Goal: Task Accomplishment & Management: Use online tool/utility

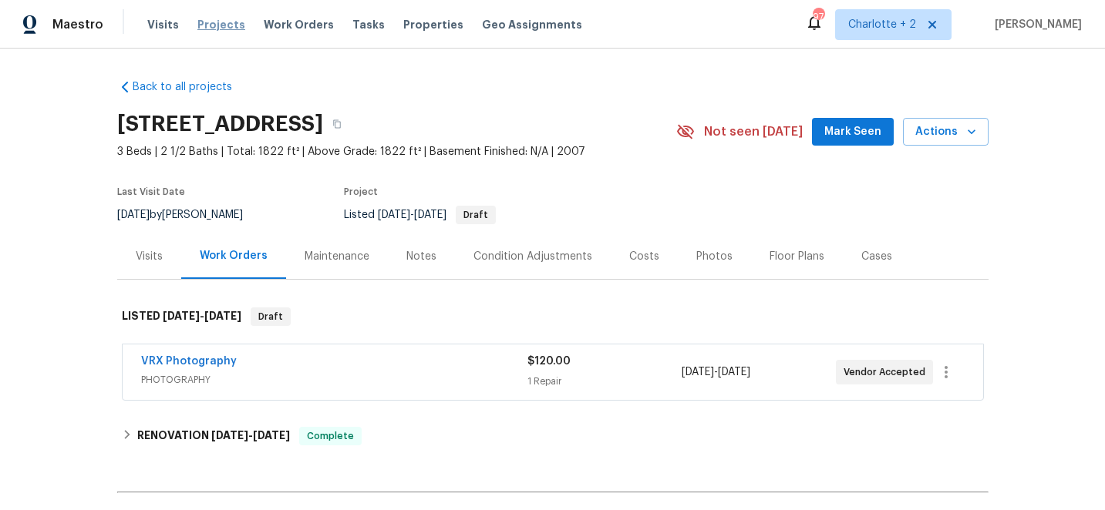
click at [208, 23] on span "Projects" at bounding box center [221, 24] width 48 height 15
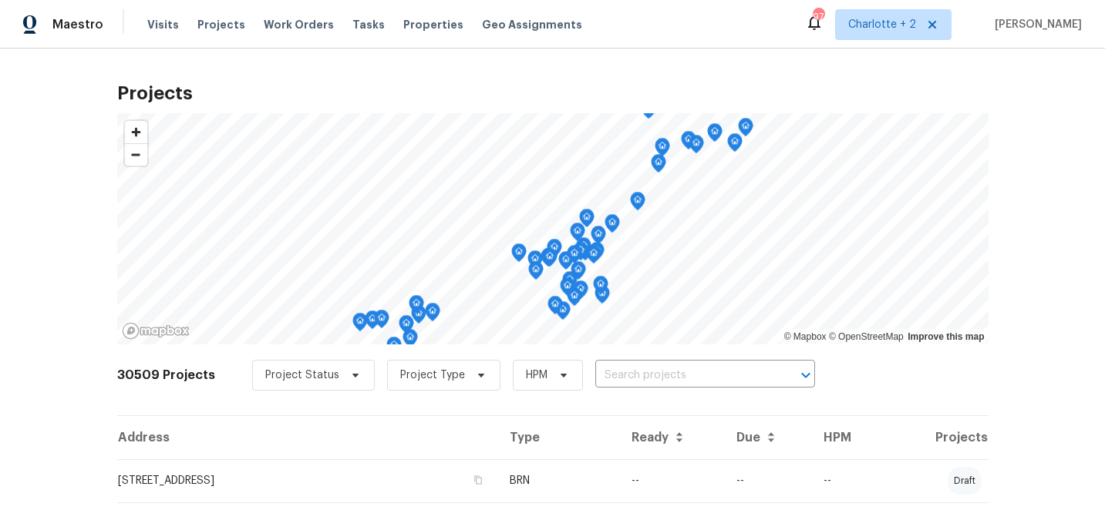
click at [626, 378] on input "text" at bounding box center [683, 376] width 177 height 24
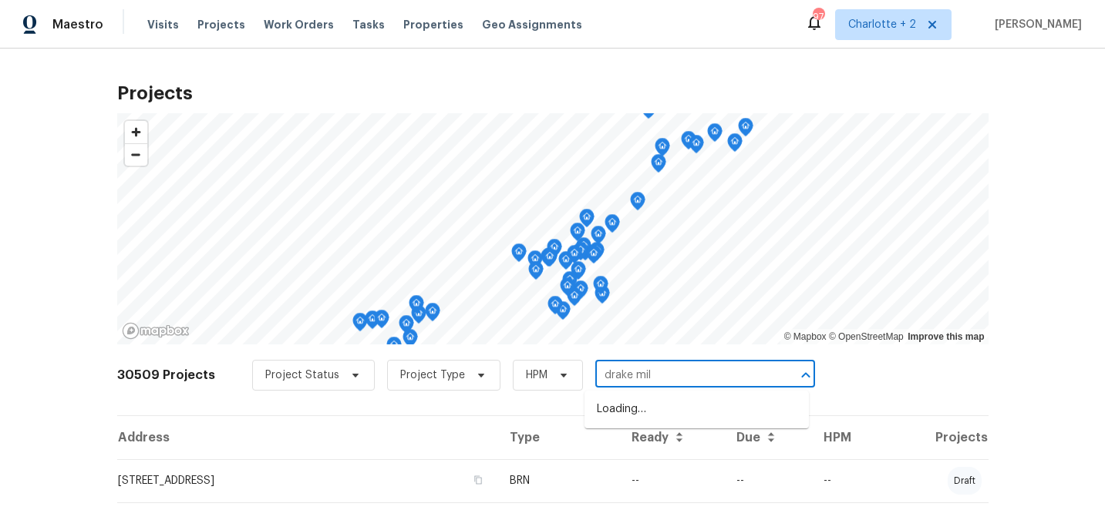
type input "drake mill"
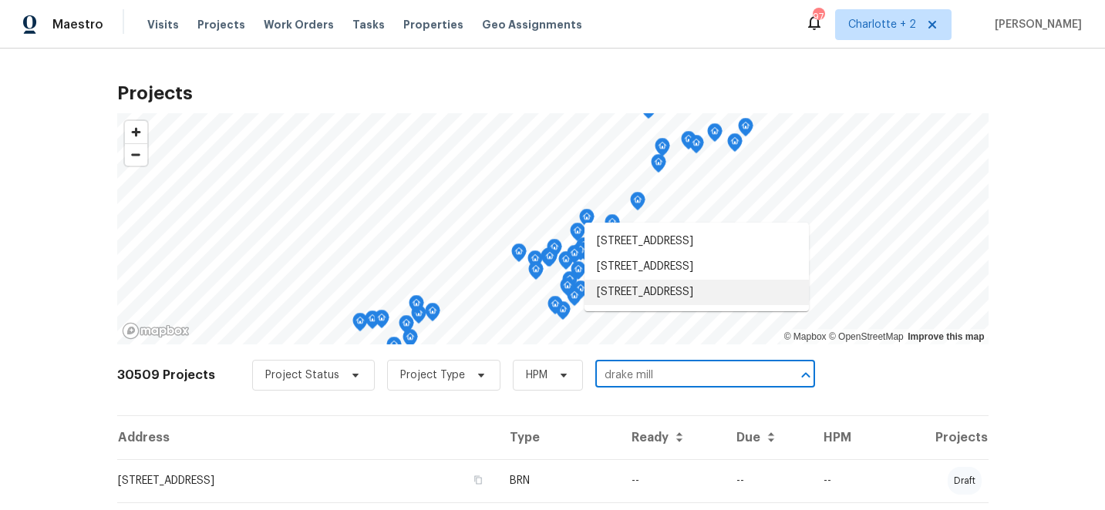
click at [682, 305] on li "2382 Drake Mill Ln SW, Concord, NC 28025" at bounding box center [696, 292] width 224 height 25
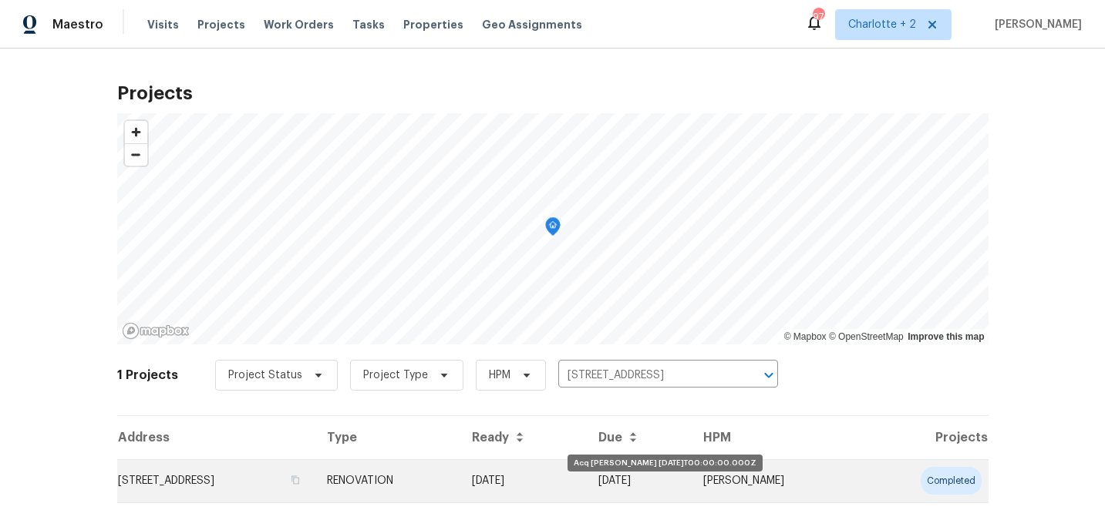
click at [585, 476] on td "06/09/25" at bounding box center [522, 480] width 126 height 43
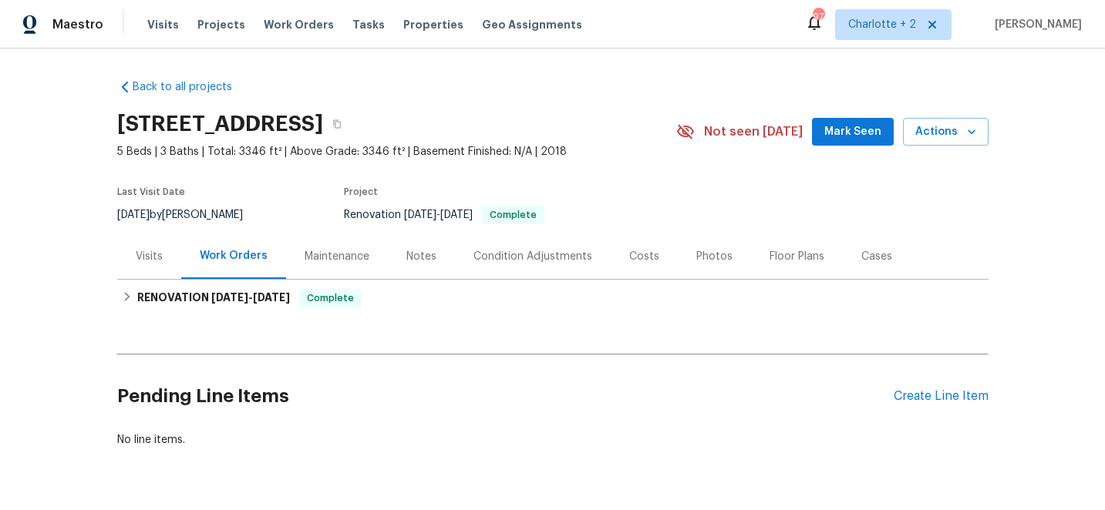
scroll to position [42, 0]
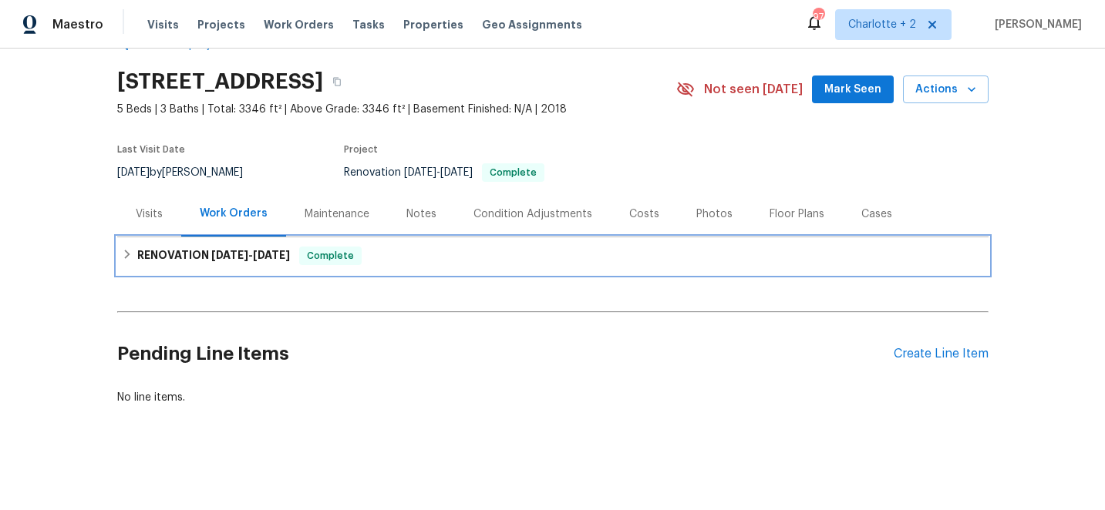
click at [130, 253] on icon at bounding box center [127, 254] width 11 height 11
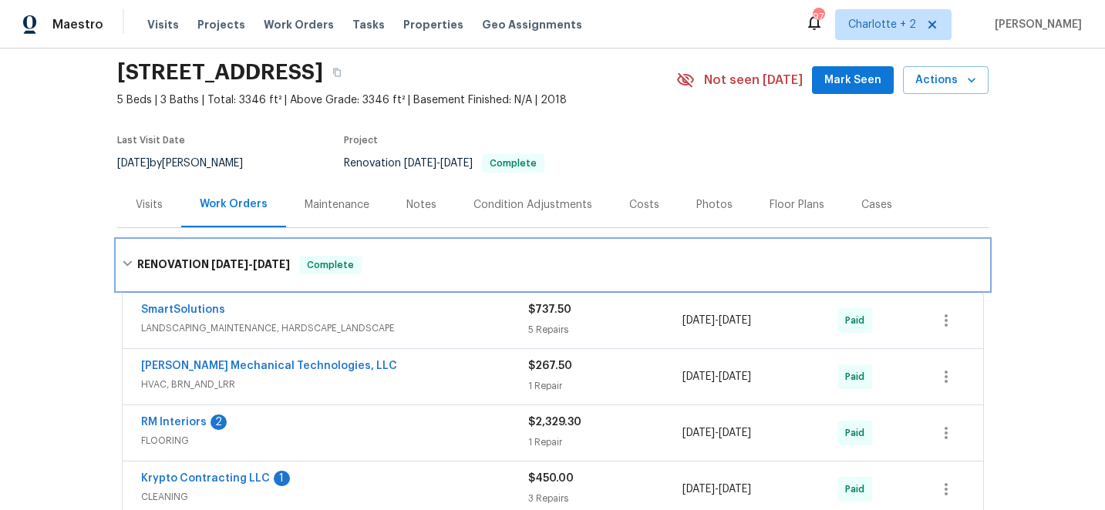
scroll to position [0, 0]
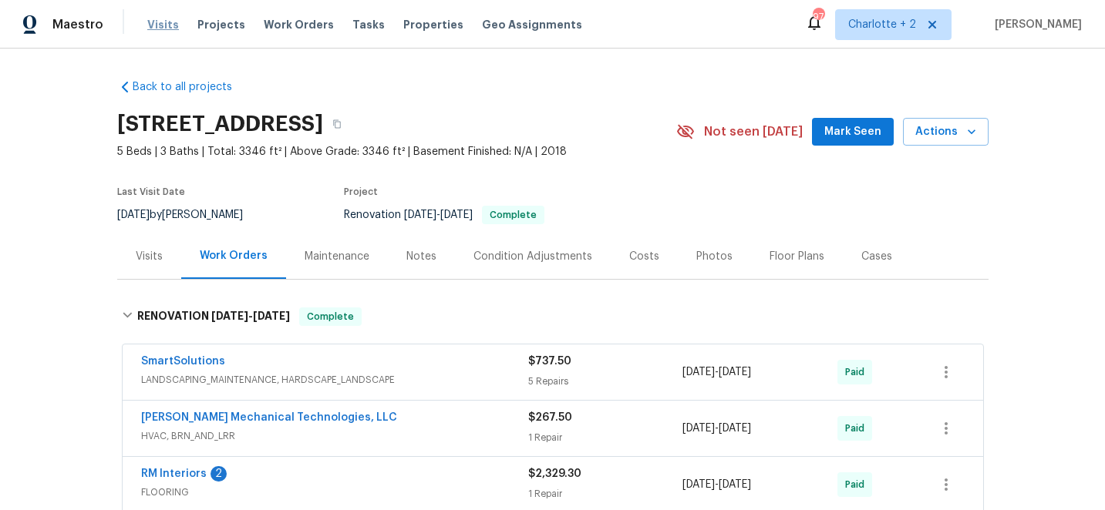
click at [151, 22] on span "Visits" at bounding box center [163, 24] width 32 height 15
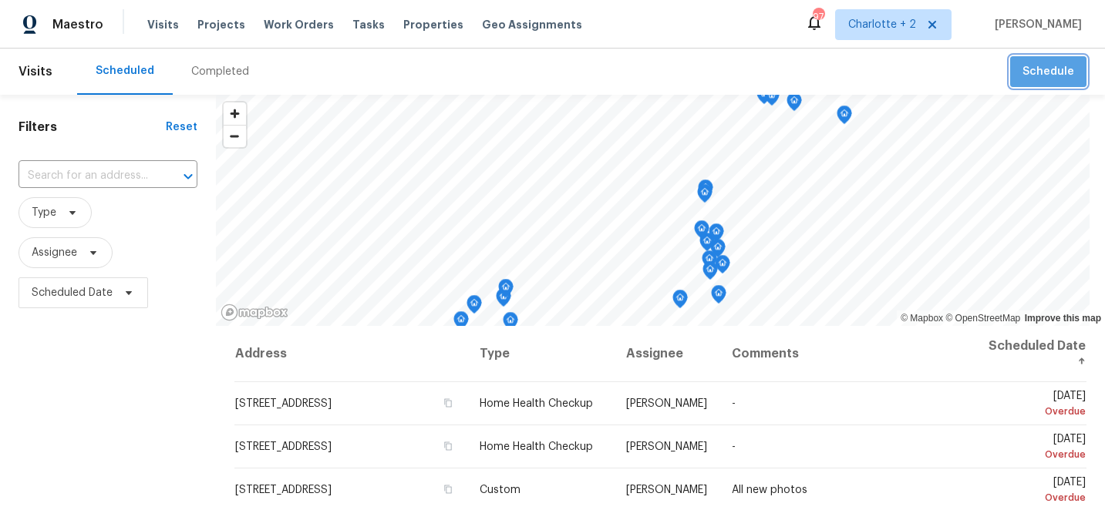
click at [1052, 83] on button "Schedule" at bounding box center [1048, 72] width 76 height 32
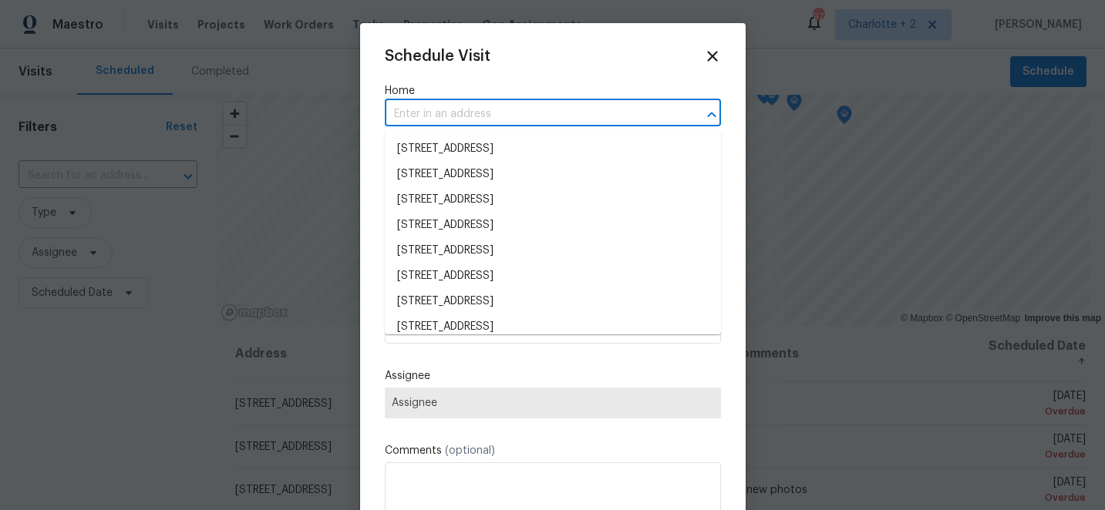
click at [445, 116] on input "text" at bounding box center [531, 115] width 293 height 24
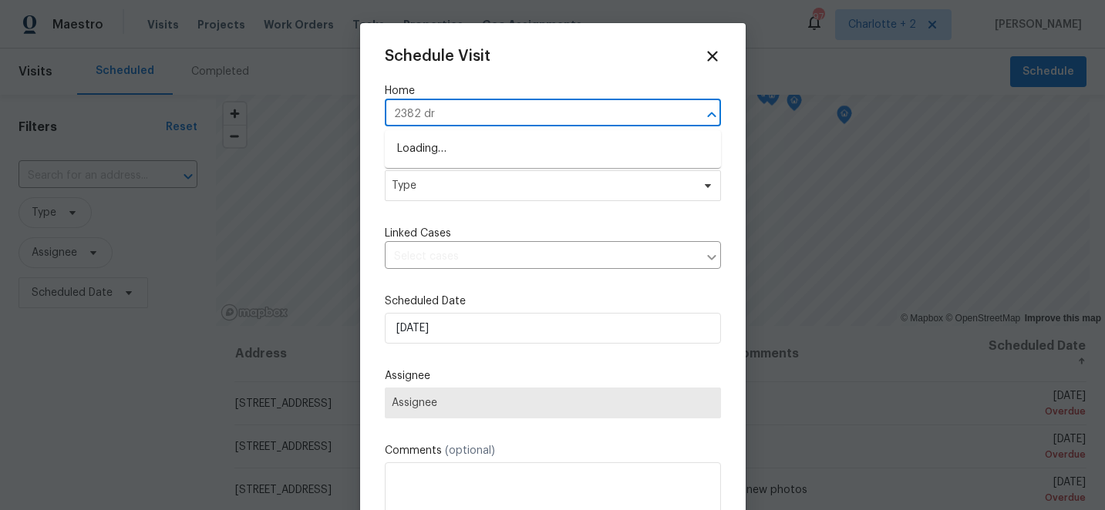
type input "2382 dra"
click at [458, 153] on li "2382 Drake Mill Ln SW, Concord, NC 28025" at bounding box center [553, 148] width 336 height 25
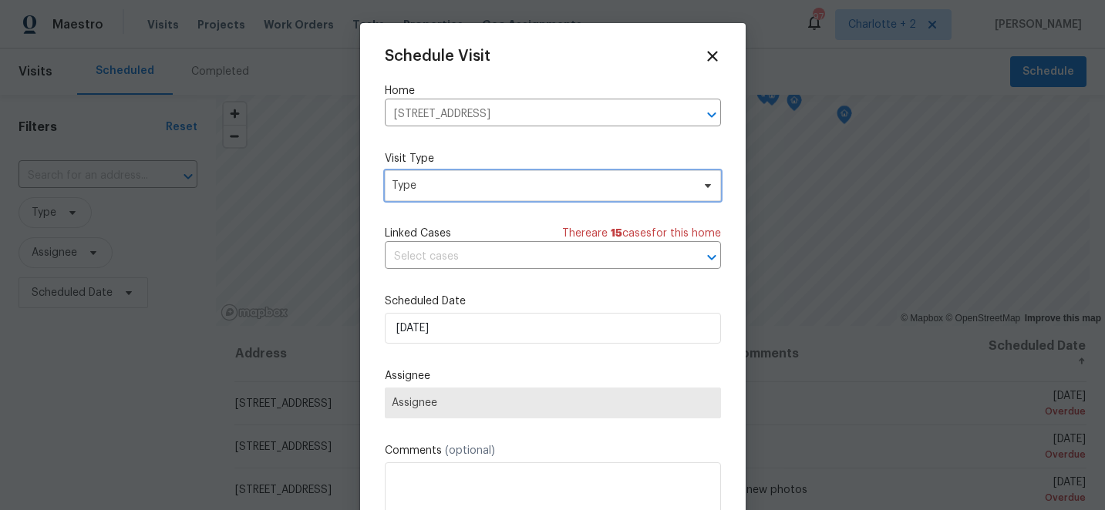
click at [451, 189] on span "Type" at bounding box center [542, 185] width 300 height 15
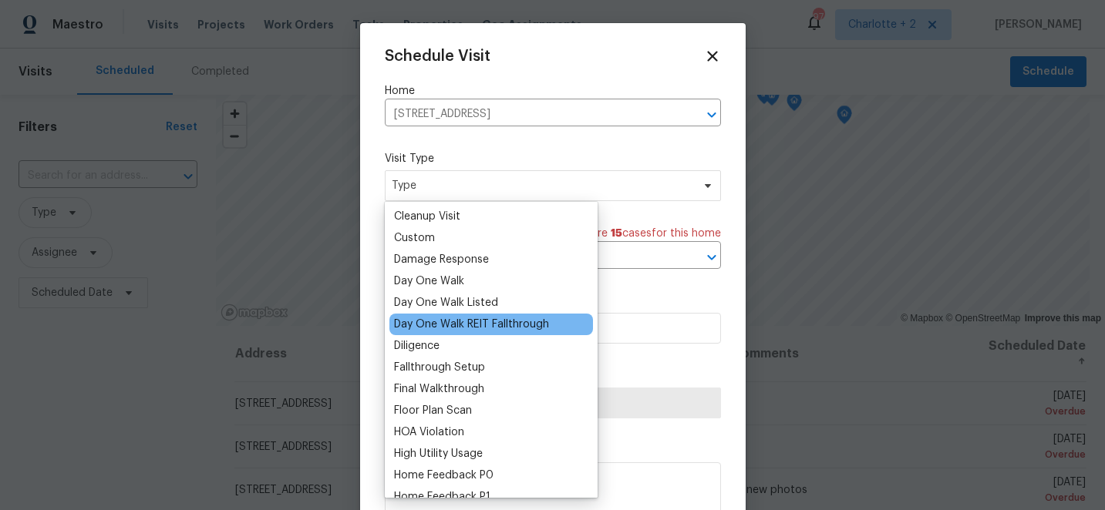
scroll to position [214, 0]
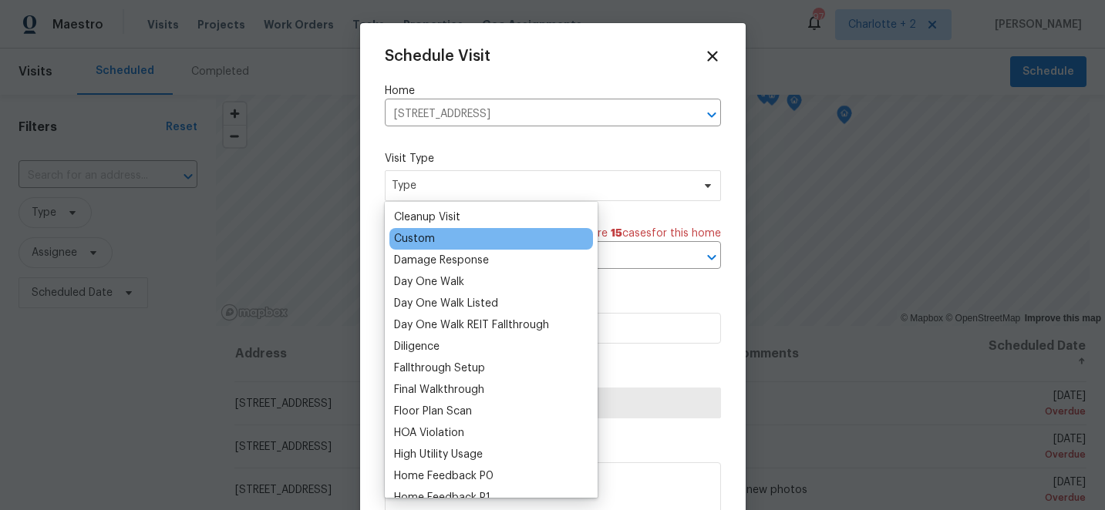
click at [430, 241] on div "Custom" at bounding box center [414, 238] width 41 height 15
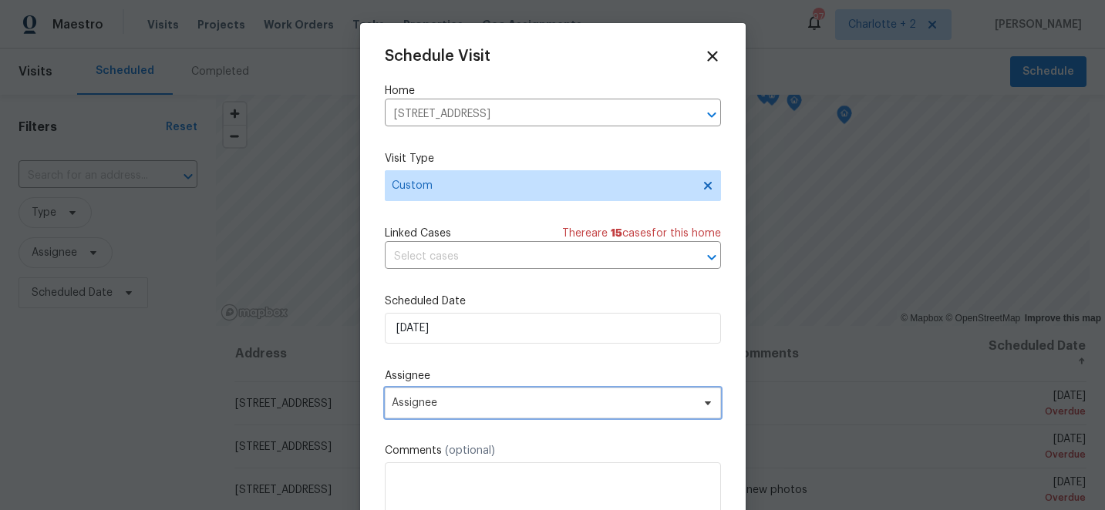
click at [469, 415] on span "Assignee" at bounding box center [553, 403] width 336 height 31
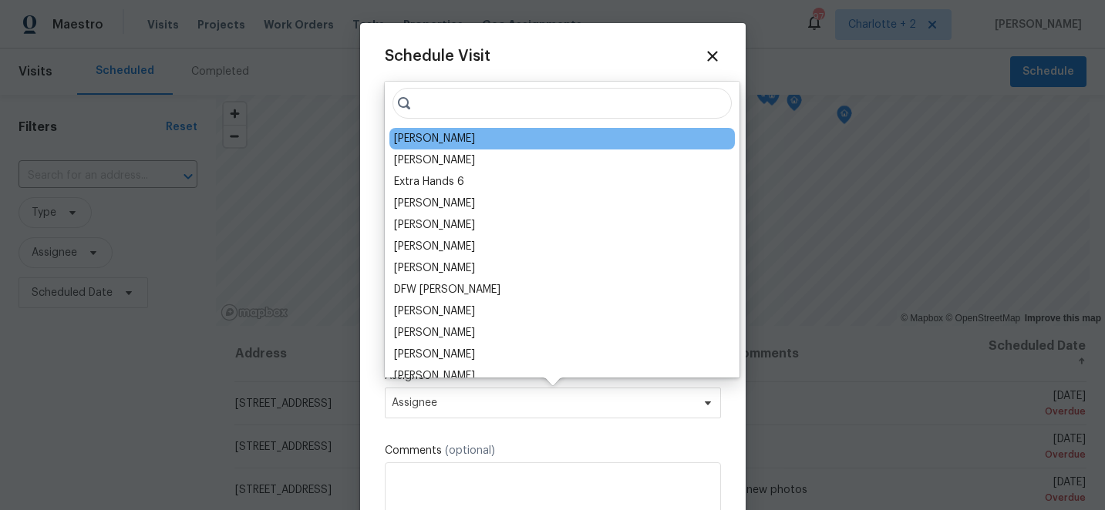
click at [442, 135] on div "[PERSON_NAME]" at bounding box center [434, 138] width 81 height 15
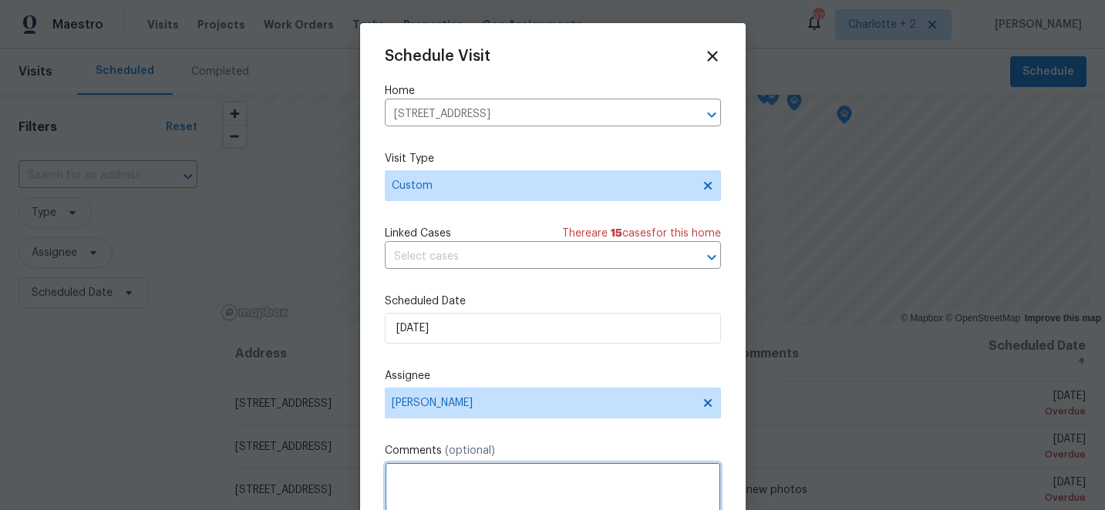
click at [433, 474] on textarea at bounding box center [553, 494] width 336 height 62
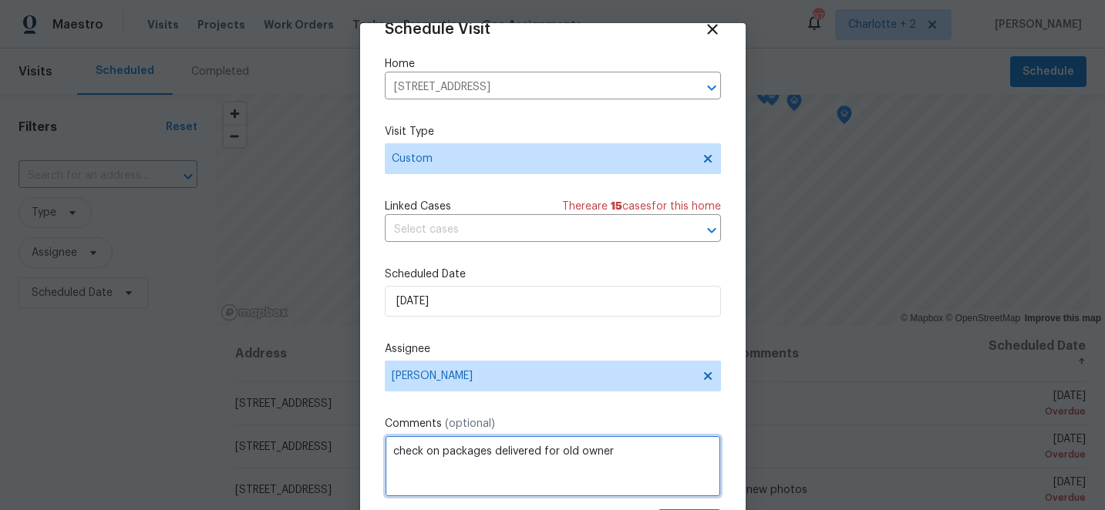
scroll to position [76, 0]
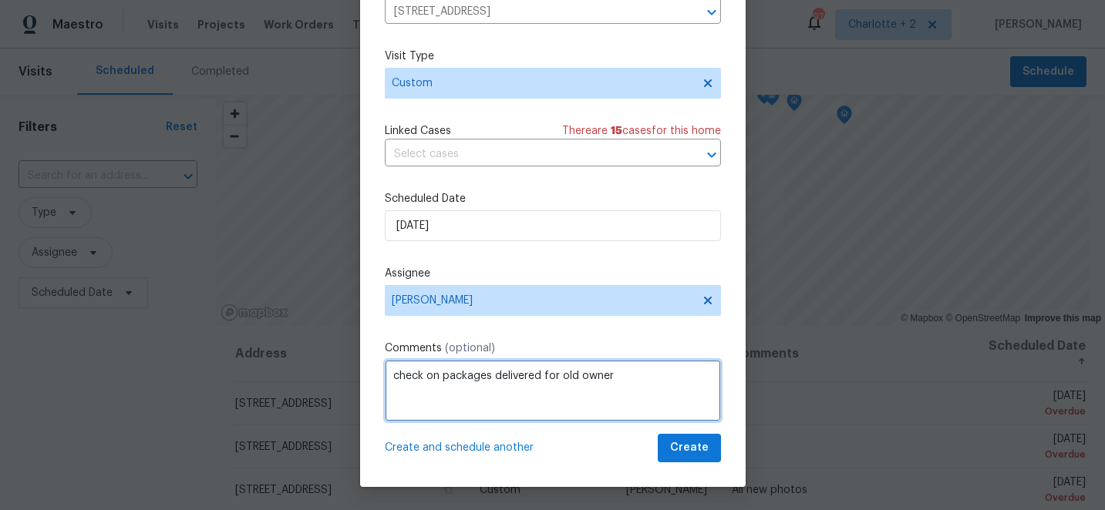
type textarea "check on packages delivered for old owner"
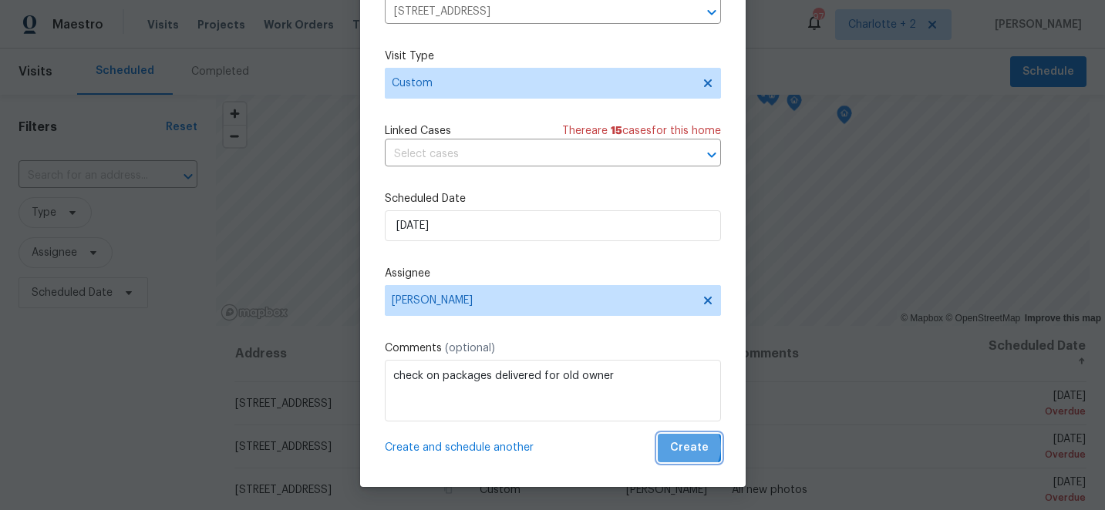
click at [686, 447] on span "Create" at bounding box center [689, 448] width 39 height 19
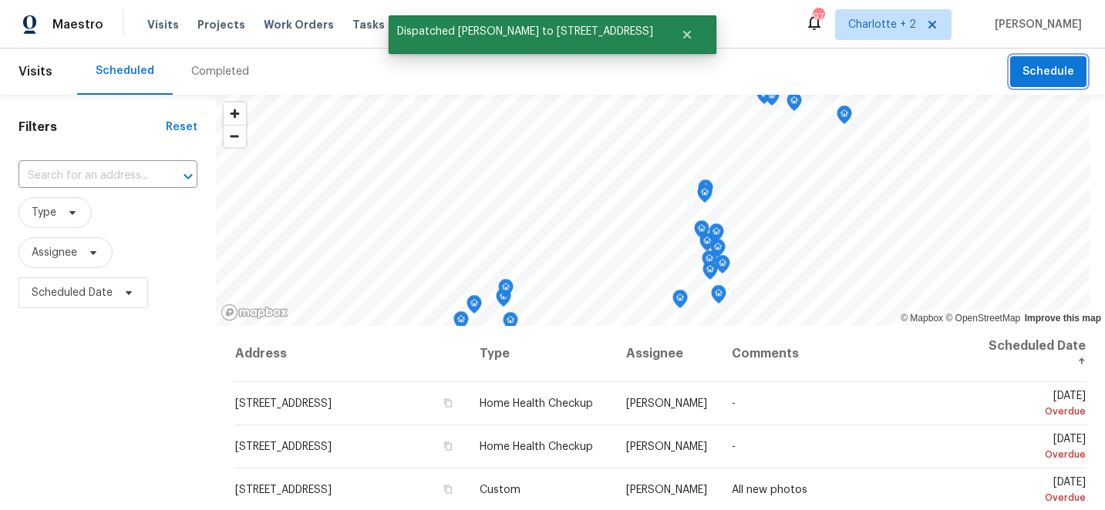
scroll to position [0, 0]
